Goal: Communication & Community: Answer question/provide support

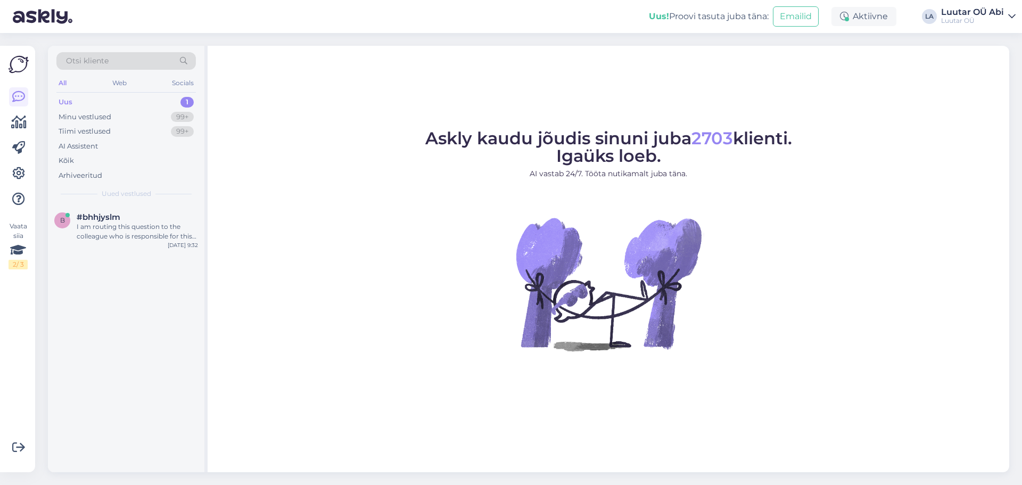
click at [149, 96] on div "Uus 1" at bounding box center [126, 102] width 140 height 15
click at [163, 210] on div "b #bhhjyslm I am routing this question to the colleague who is responsible for …" at bounding box center [126, 229] width 157 height 48
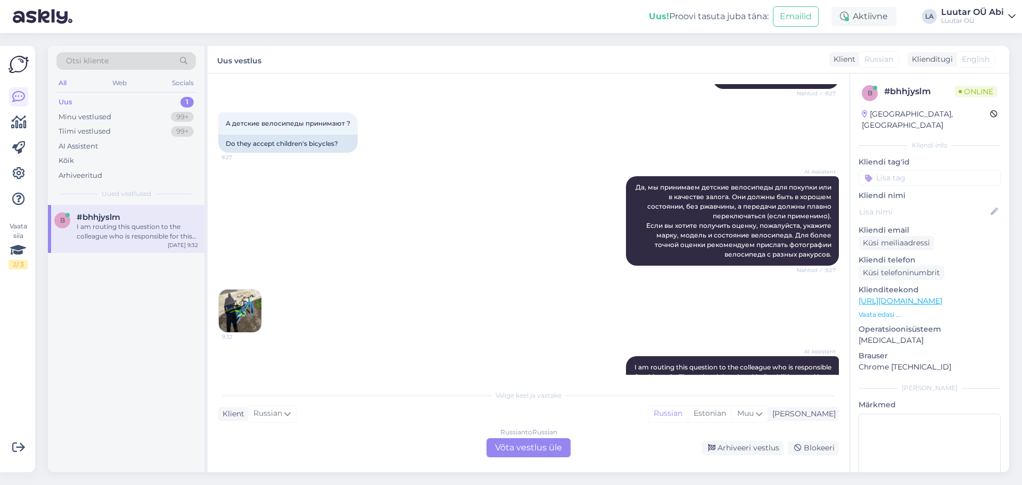
scroll to position [219, 0]
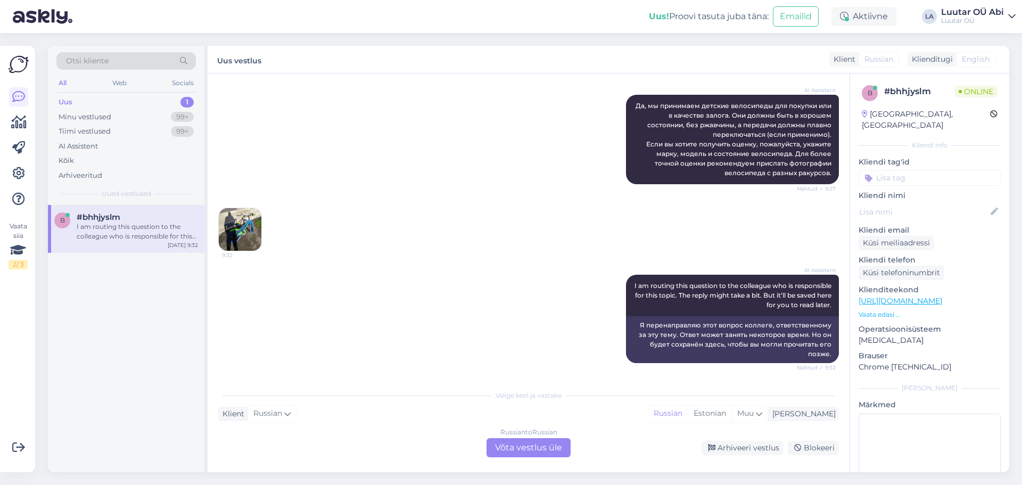
click at [242, 235] on img at bounding box center [240, 229] width 43 height 43
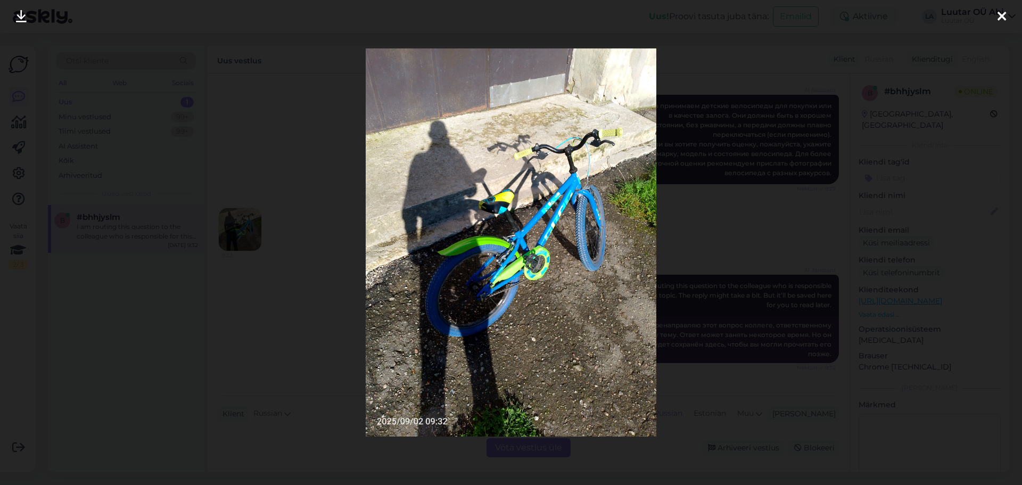
click at [26, 19] on icon at bounding box center [21, 17] width 11 height 14
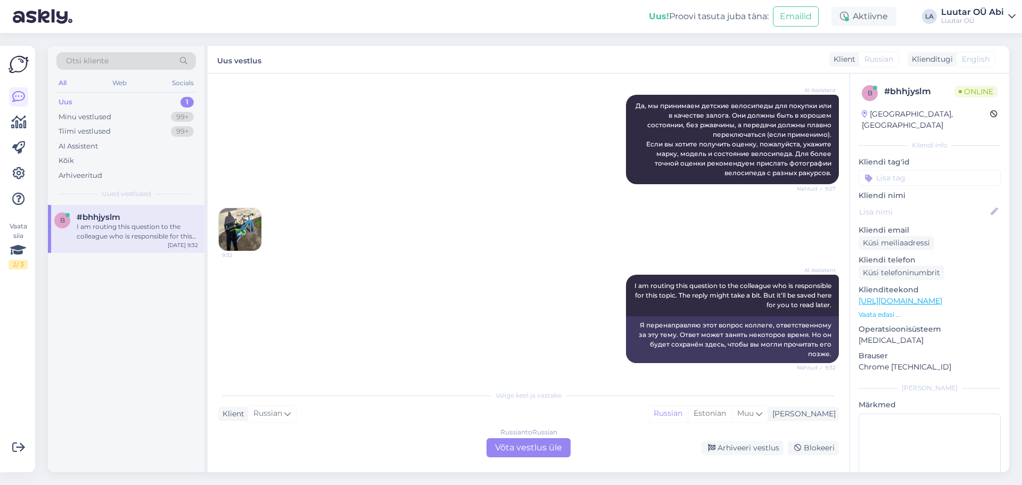
click at [510, 455] on div "Russian to Russian Võta vestlus üle" at bounding box center [529, 447] width 84 height 19
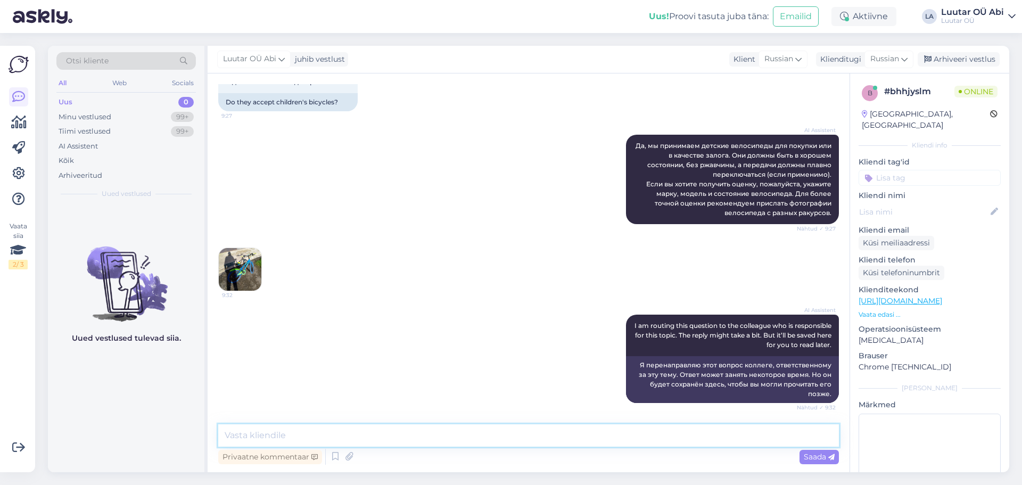
click at [475, 445] on textarea at bounding box center [528, 435] width 621 height 22
type textarea "до 60 можем предложить"
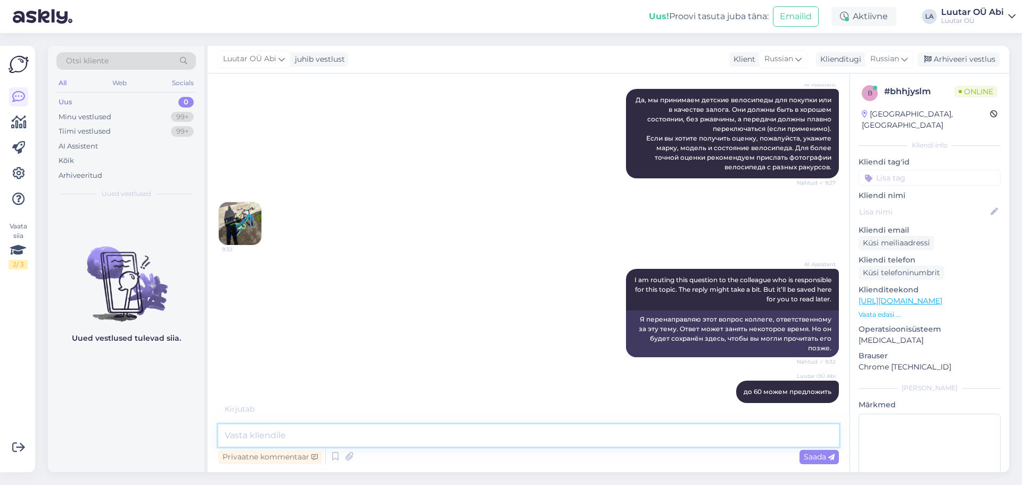
scroll to position [271, 0]
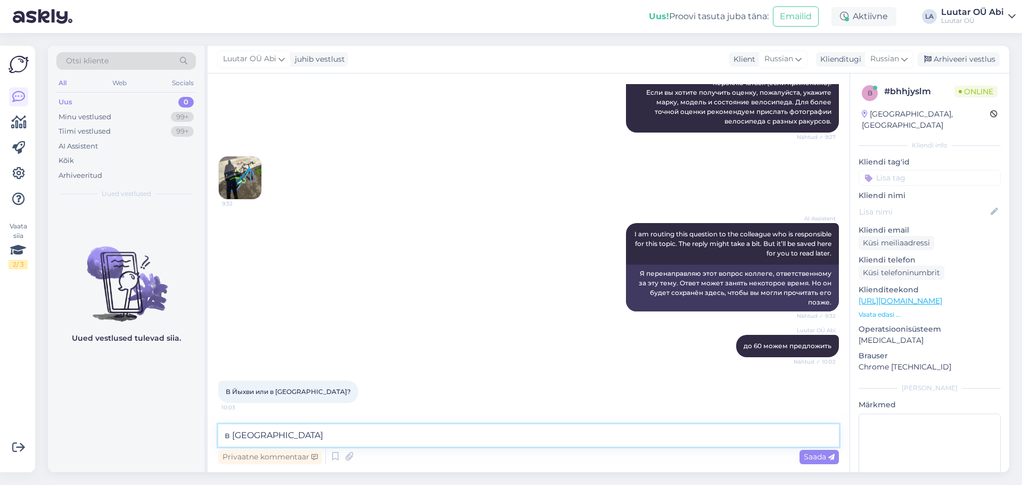
type textarea "в [GEOGRAPHIC_DATA]"
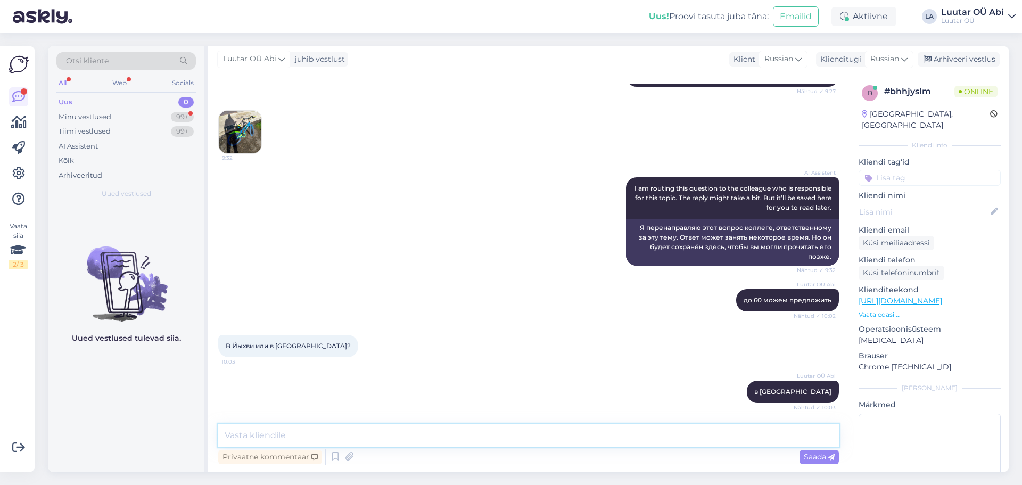
scroll to position [363, 0]
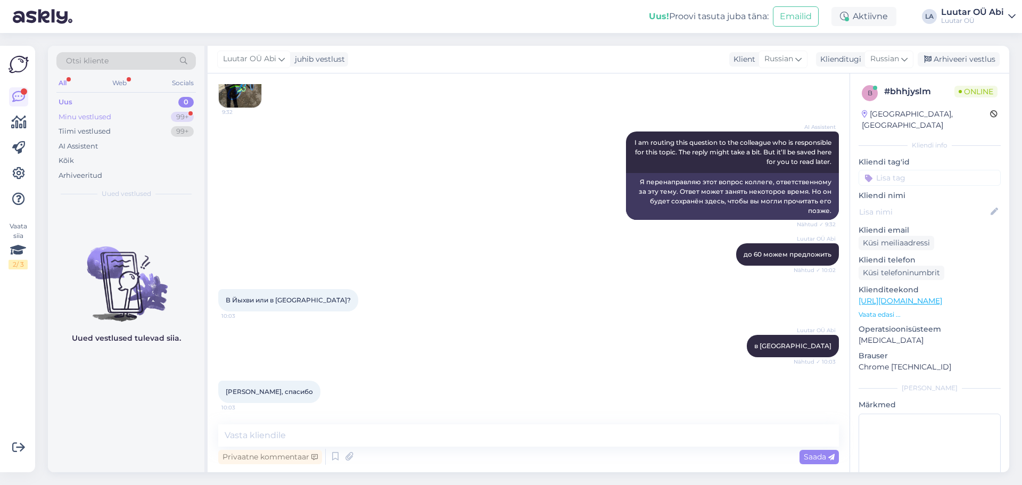
click at [153, 112] on div "Minu vestlused 99+" at bounding box center [126, 117] width 140 height 15
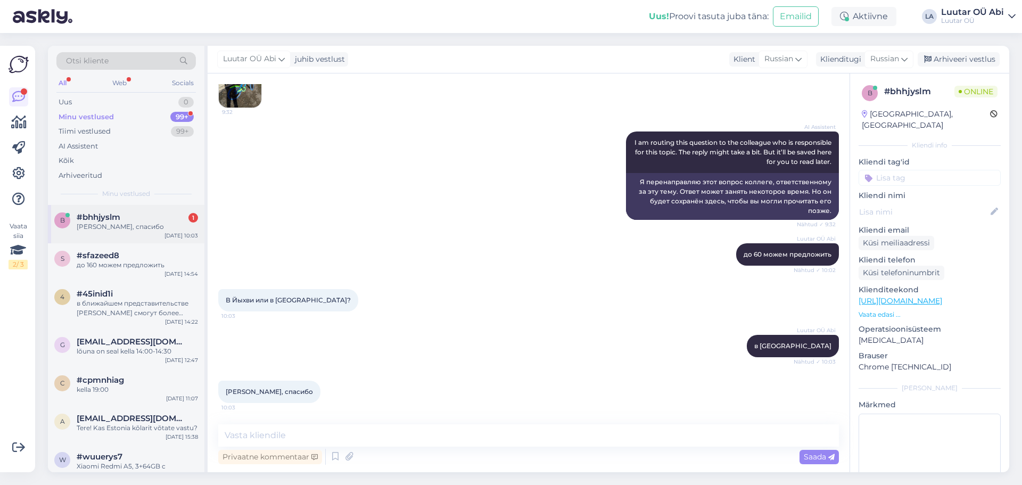
click at [142, 227] on div "[PERSON_NAME], спасибо" at bounding box center [137, 227] width 121 height 10
click at [525, 330] on div "Luutar OÜ Abi в Йыхви Nähtud ✓ 10:03" at bounding box center [528, 346] width 621 height 46
